Goal: Use online tool/utility: Utilize a website feature to perform a specific function

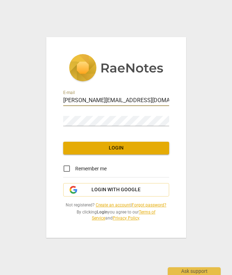
type input "[PERSON_NAME][EMAIL_ADDRESS][DOMAIN_NAME]"
click at [107, 141] on div "E-mail [PERSON_NAME][EMAIL_ADDRESS][DOMAIN_NAME] Password Login Remember me Log…" at bounding box center [116, 137] width 140 height 201
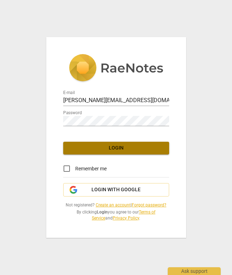
click at [109, 148] on span "Login" at bounding box center [116, 148] width 95 height 7
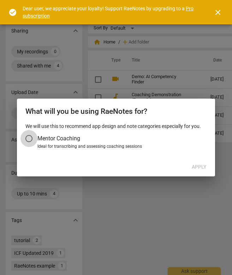
click at [28, 137] on input "Mentor Coaching" at bounding box center [29, 138] width 17 height 17
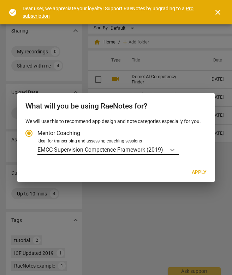
click at [174, 148] on icon "Account type" at bounding box center [172, 149] width 7 height 7
click at [0, 0] on input "Ideal for transcribing and assessing coaching sessions EMCC Supervision Compete…" at bounding box center [0, 0] width 0 height 0
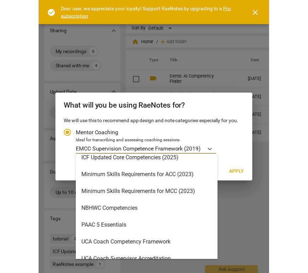
scroll to position [158, 0]
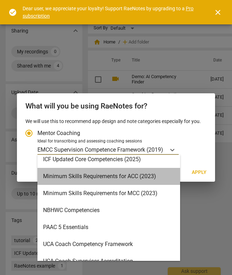
click at [125, 177] on div "Minimum Skills Requirements for ACC (2023)" at bounding box center [109, 176] width 143 height 17
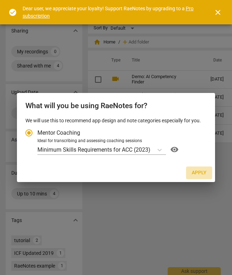
click at [196, 173] on span "Apply" at bounding box center [199, 172] width 15 height 7
radio input "false"
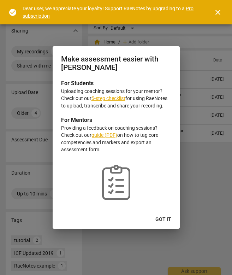
click at [168, 218] on span "Got it" at bounding box center [164, 219] width 16 height 7
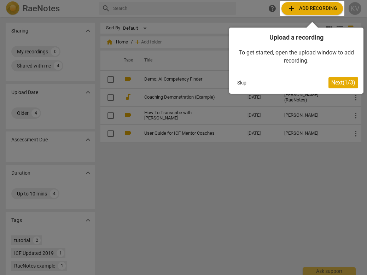
click at [232, 81] on span "Next ( 1 / 3 )" at bounding box center [344, 82] width 24 height 7
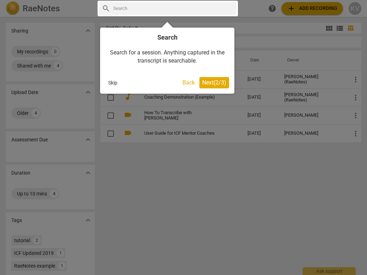
click at [217, 82] on span "Next ( 2 / 3 )" at bounding box center [214, 82] width 24 height 7
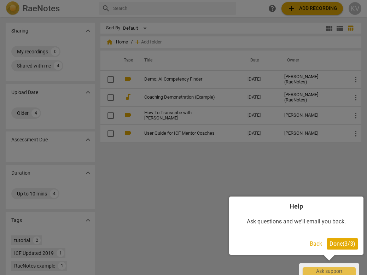
click at [232, 246] on span "Done ( 3 / 3 )" at bounding box center [343, 244] width 26 height 7
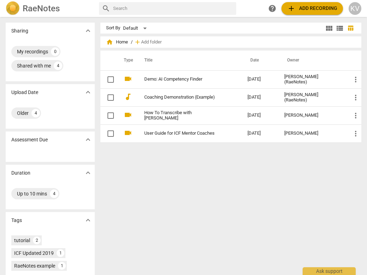
click at [232, 9] on span "add Add recording" at bounding box center [312, 8] width 50 height 8
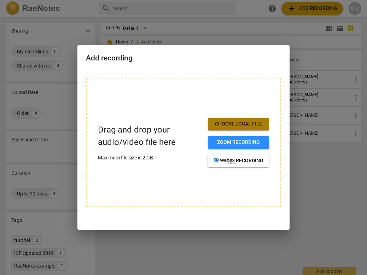
click at [232, 123] on span "Choose local file" at bounding box center [239, 124] width 50 height 7
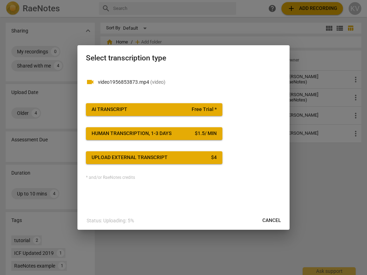
click at [123, 108] on div "AI Transcript" at bounding box center [110, 109] width 36 height 7
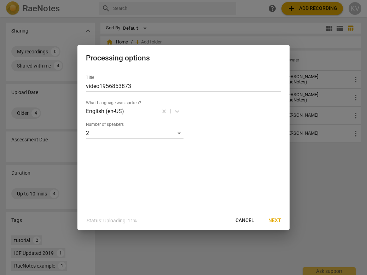
click at [232, 220] on span "Next" at bounding box center [275, 220] width 13 height 7
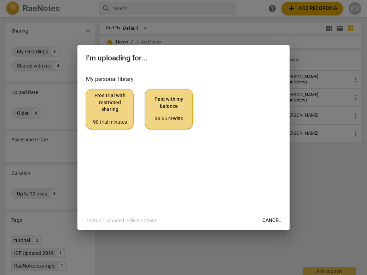
click at [112, 113] on span "Free trial with restricted sharing 90 trial minutes" at bounding box center [110, 108] width 36 height 33
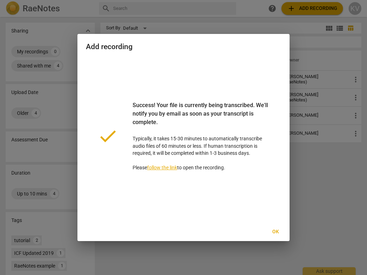
click at [232, 230] on span "Ok" at bounding box center [275, 232] width 11 height 7
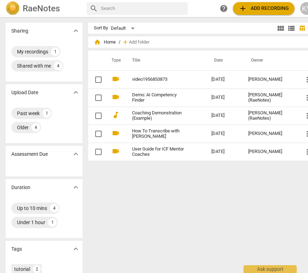
click at [232, 24] on span "view_module" at bounding box center [280, 28] width 8 height 8
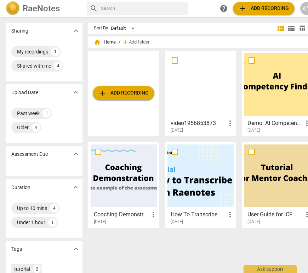
click at [229, 122] on span "more_vert" at bounding box center [230, 123] width 8 height 8
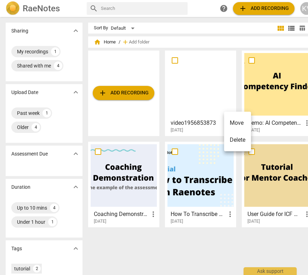
click at [203, 131] on div at bounding box center [154, 137] width 308 height 275
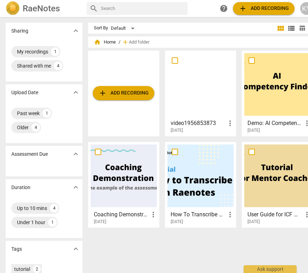
click at [179, 125] on h3 "video1956853873" at bounding box center [198, 123] width 55 height 8
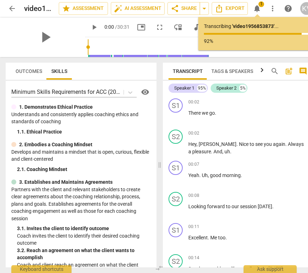
scroll to position [0, 2]
